Goal: Task Accomplishment & Management: Use online tool/utility

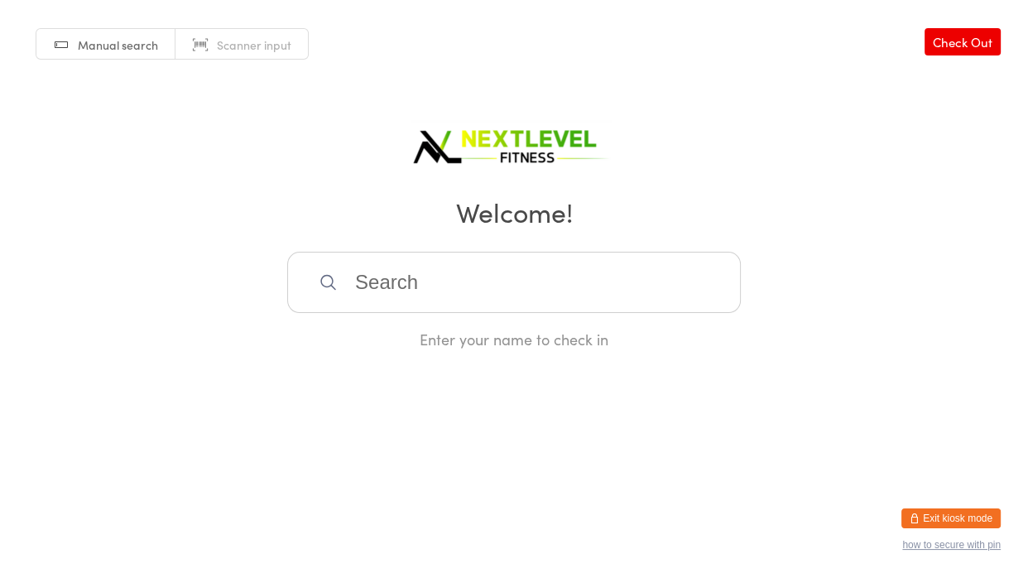
click at [494, 295] on input "search" at bounding box center [514, 282] width 454 height 61
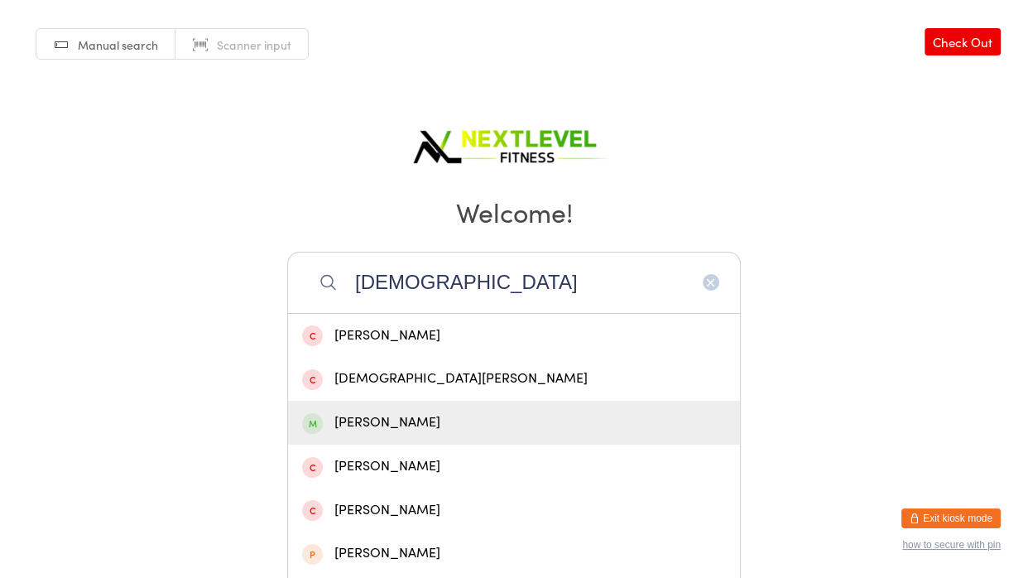
type input "[DEMOGRAPHIC_DATA]"
click at [421, 414] on div "[PERSON_NAME]" at bounding box center [514, 423] width 424 height 22
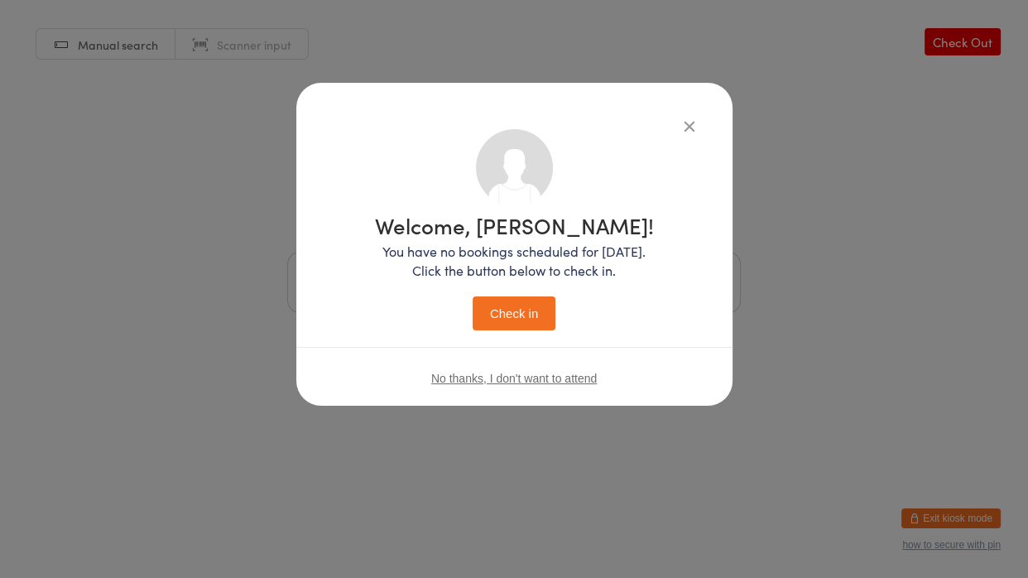
click at [501, 291] on div "Welcome, [PERSON_NAME]! You have no bookings scheduled for [DATE]. Click the bu…" at bounding box center [514, 272] width 279 height 116
click at [515, 312] on button "Check in" at bounding box center [514, 313] width 83 height 34
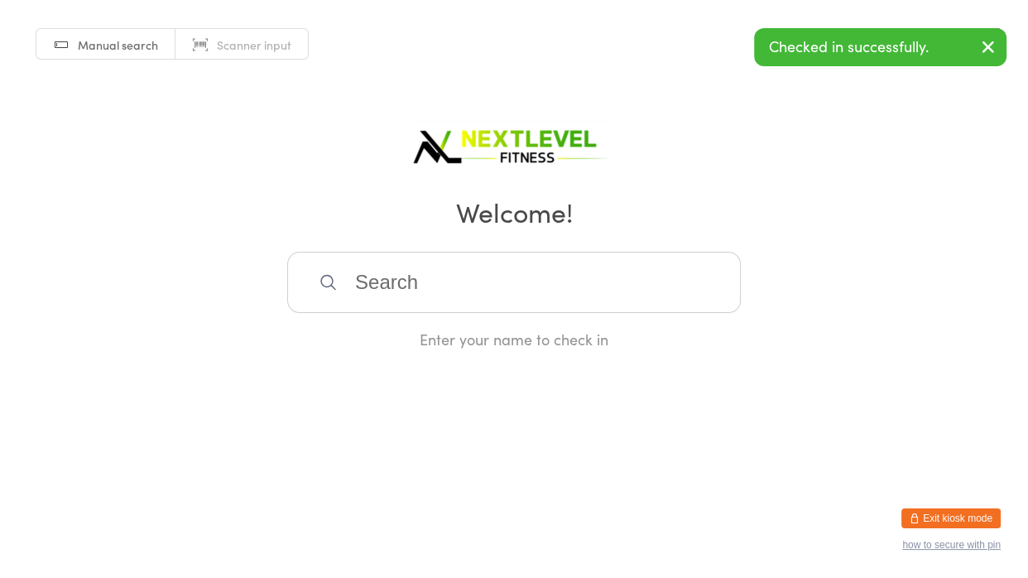
click at [509, 310] on input "search" at bounding box center [514, 282] width 454 height 61
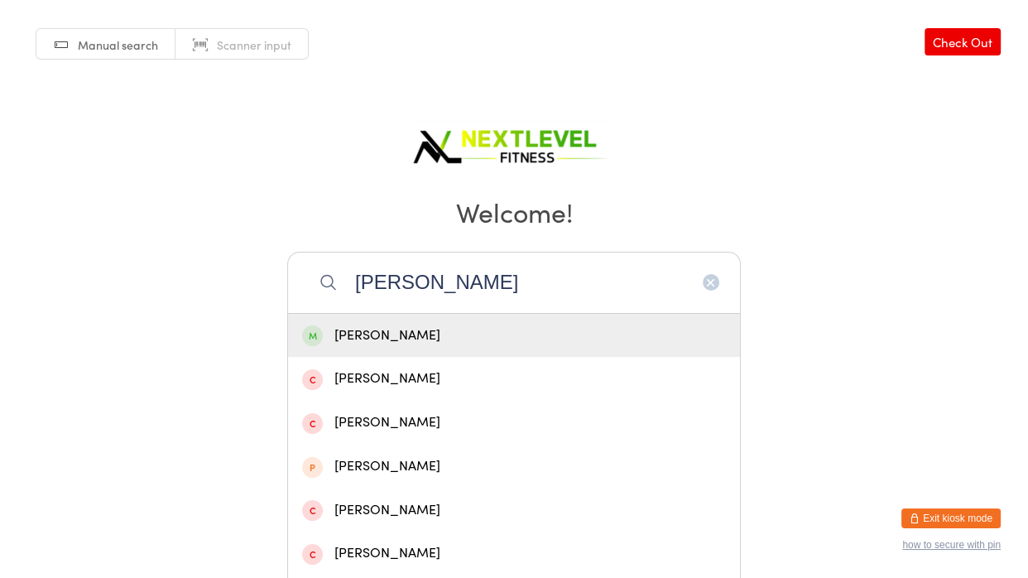
type input "[PERSON_NAME]"
click at [426, 339] on div "[PERSON_NAME]" at bounding box center [514, 336] width 424 height 22
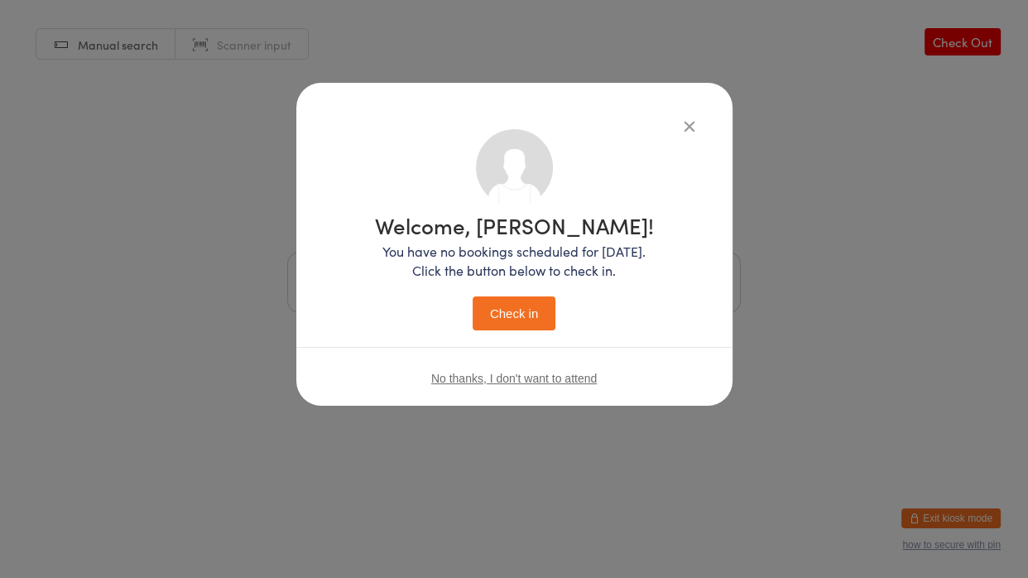
click at [525, 312] on button "Check in" at bounding box center [514, 313] width 83 height 34
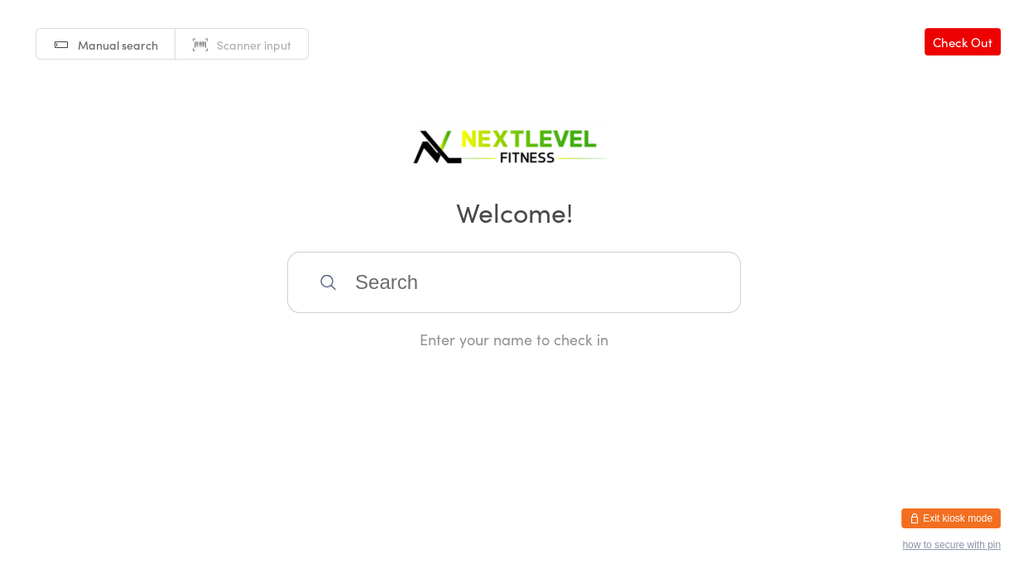
click at [420, 289] on input "search" at bounding box center [514, 282] width 454 height 61
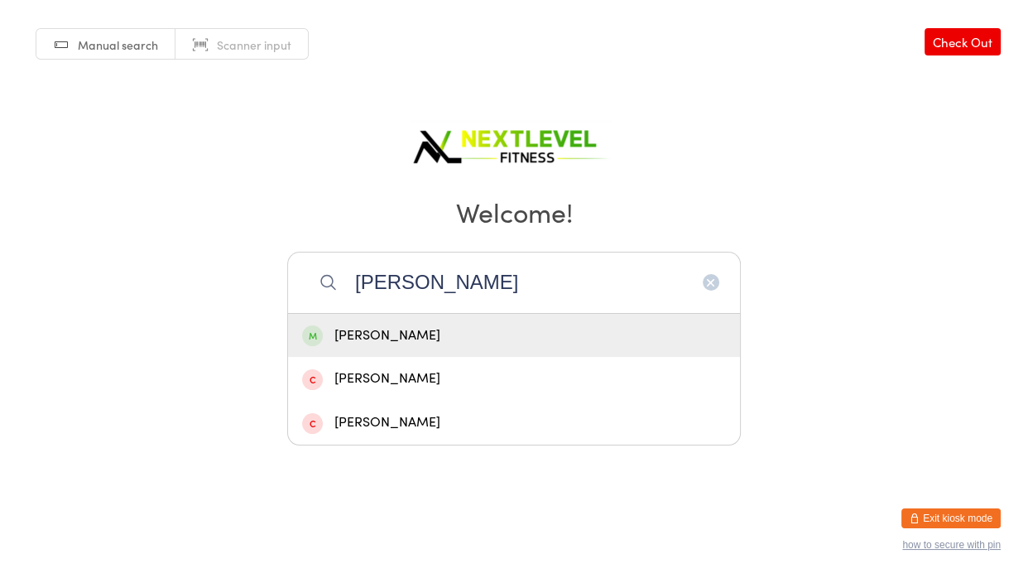
type input "[PERSON_NAME]"
click at [429, 344] on div "[PERSON_NAME]" at bounding box center [514, 336] width 424 height 22
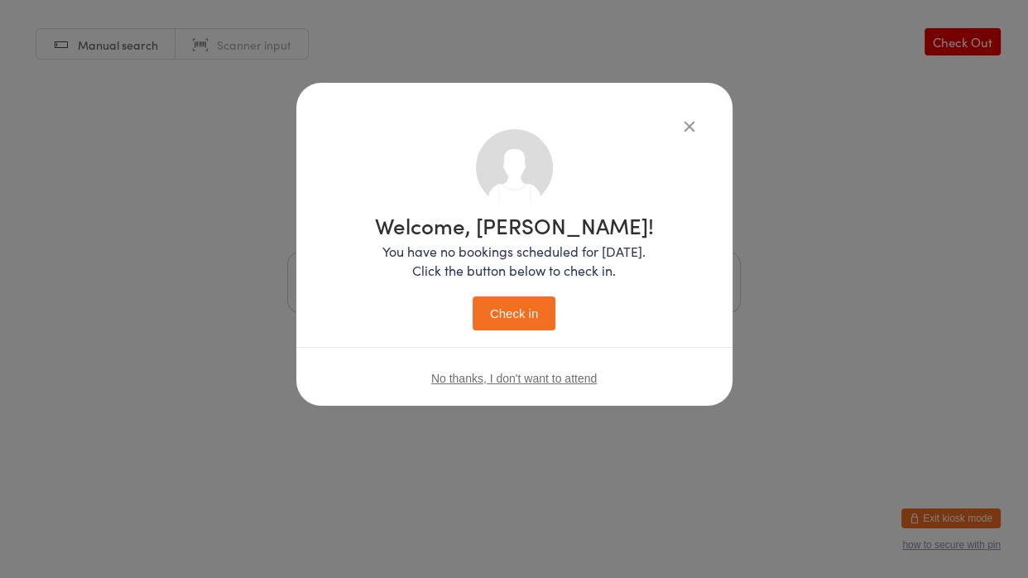
click at [527, 330] on button "Check in" at bounding box center [514, 313] width 83 height 34
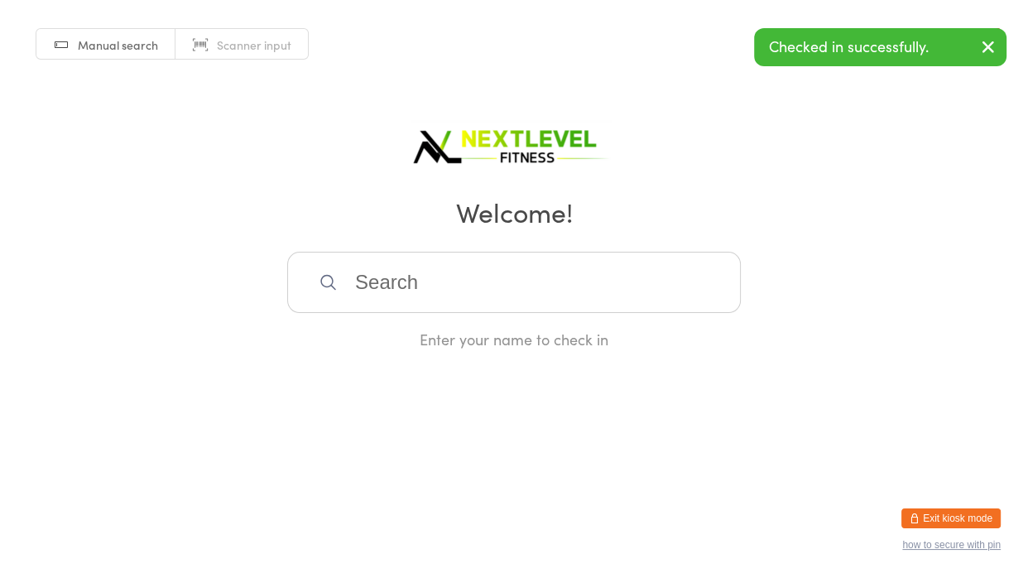
click at [507, 307] on input "search" at bounding box center [514, 282] width 454 height 61
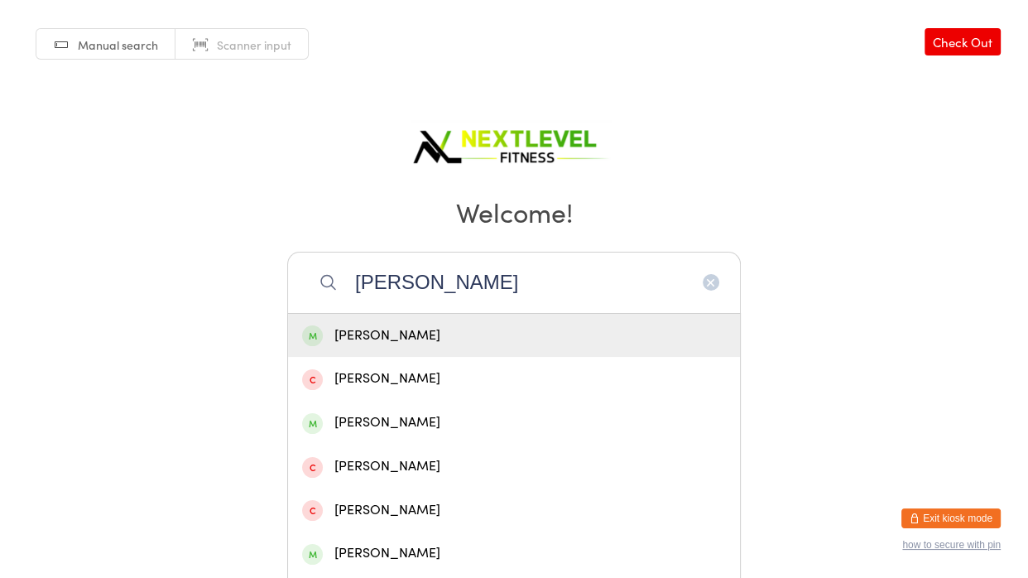
type input "[PERSON_NAME]"
click at [440, 335] on div "[PERSON_NAME]" at bounding box center [514, 336] width 424 height 22
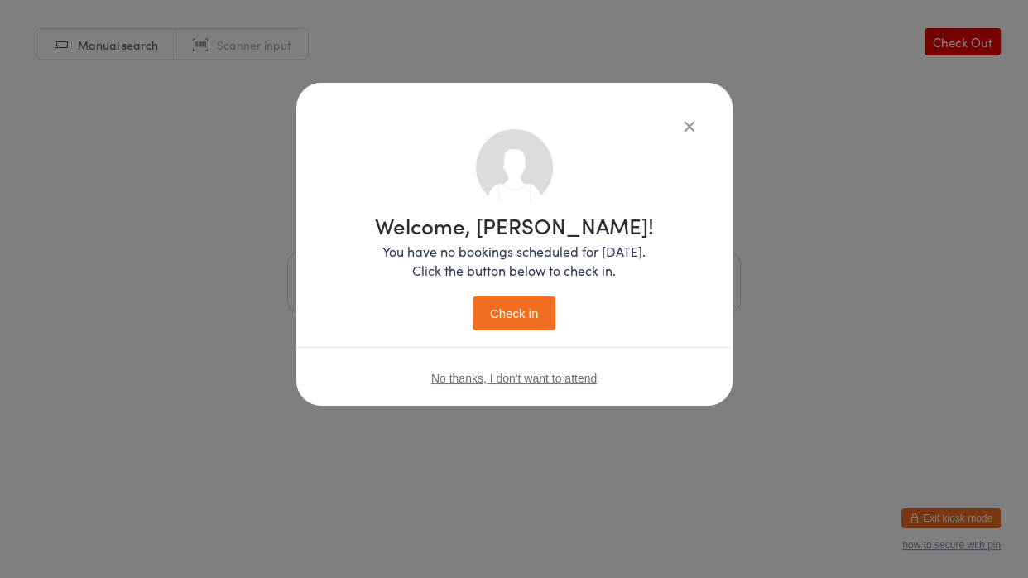
click at [498, 319] on button "Check in" at bounding box center [514, 313] width 83 height 34
